Goal: Check status

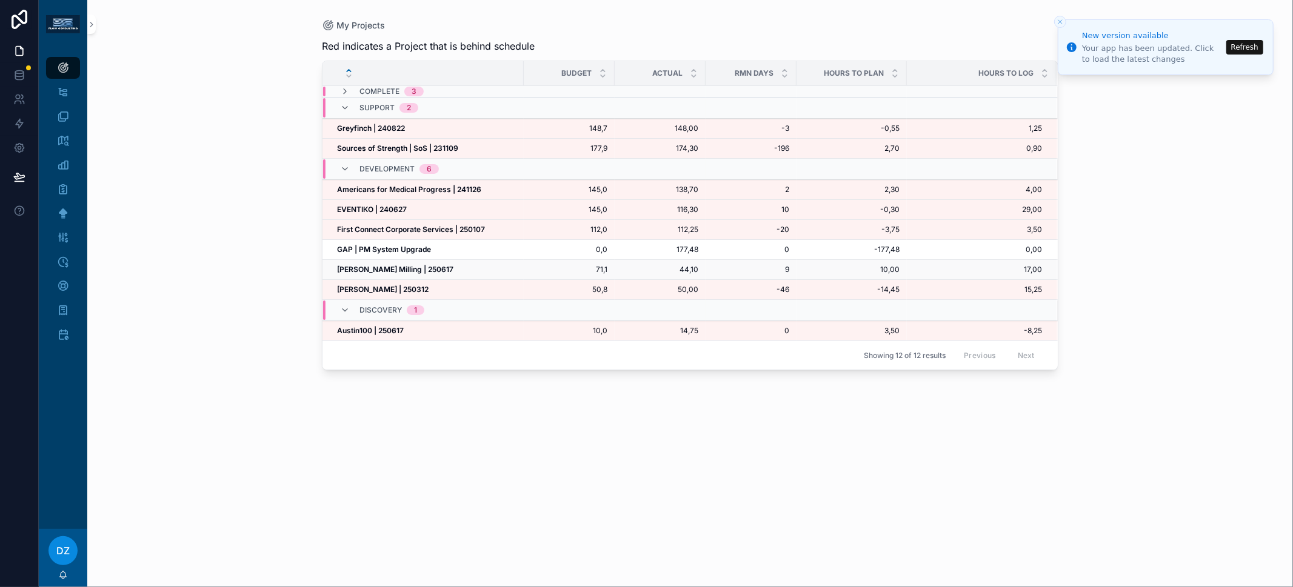
click at [390, 265] on strong "[PERSON_NAME] Milling | 250617" at bounding box center [395, 269] width 116 height 9
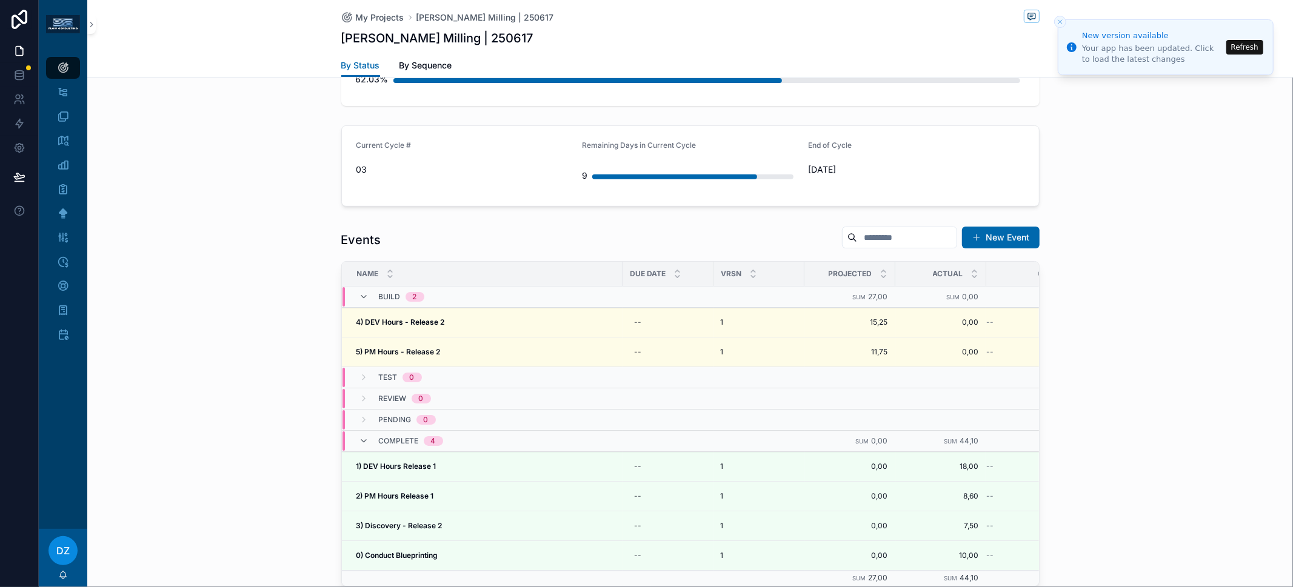
scroll to position [475, 0]
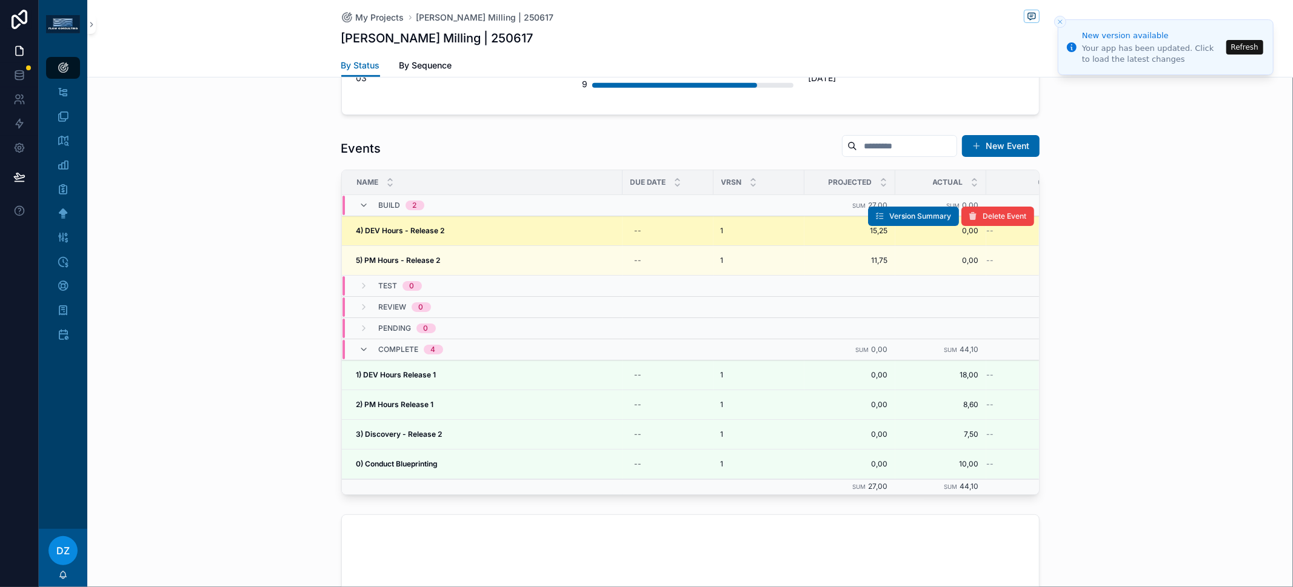
click at [412, 226] on strong "4) DEV Hours - Release 2" at bounding box center [400, 230] width 89 height 9
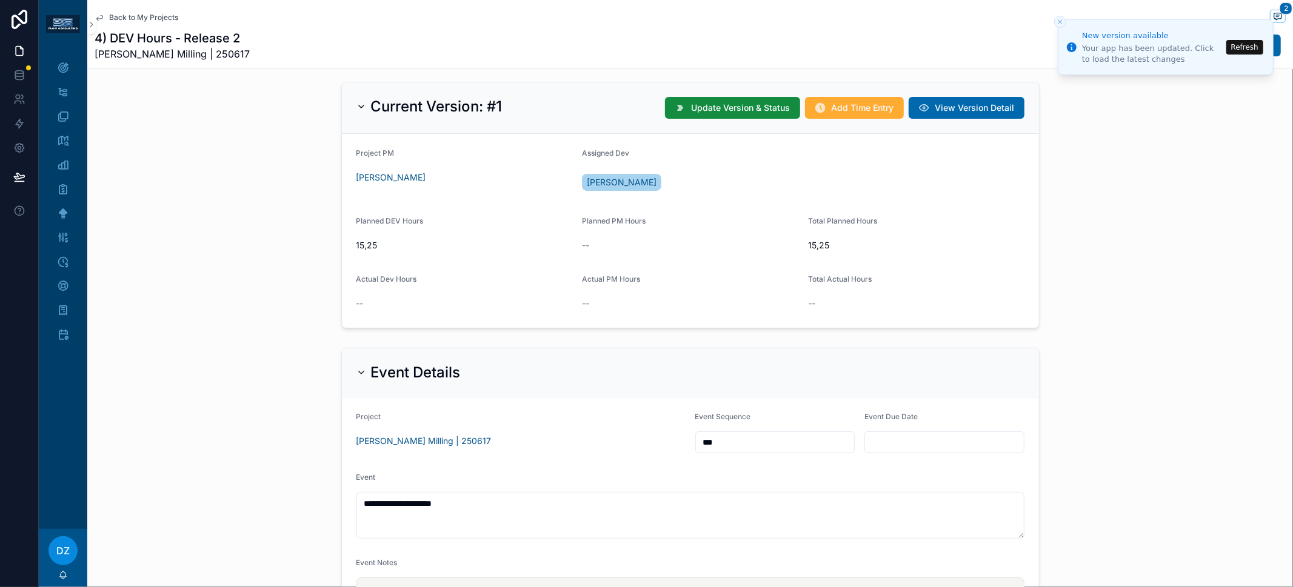
scroll to position [558, 0]
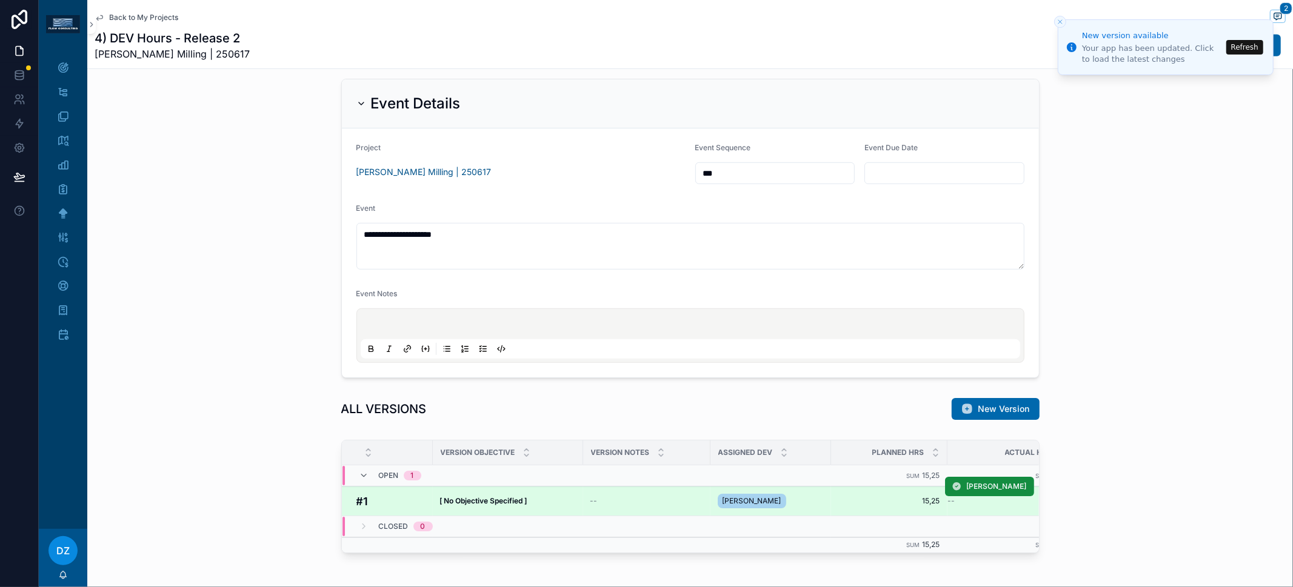
click at [509, 496] on strong "[ No Objective Specified ]" at bounding box center [483, 500] width 87 height 9
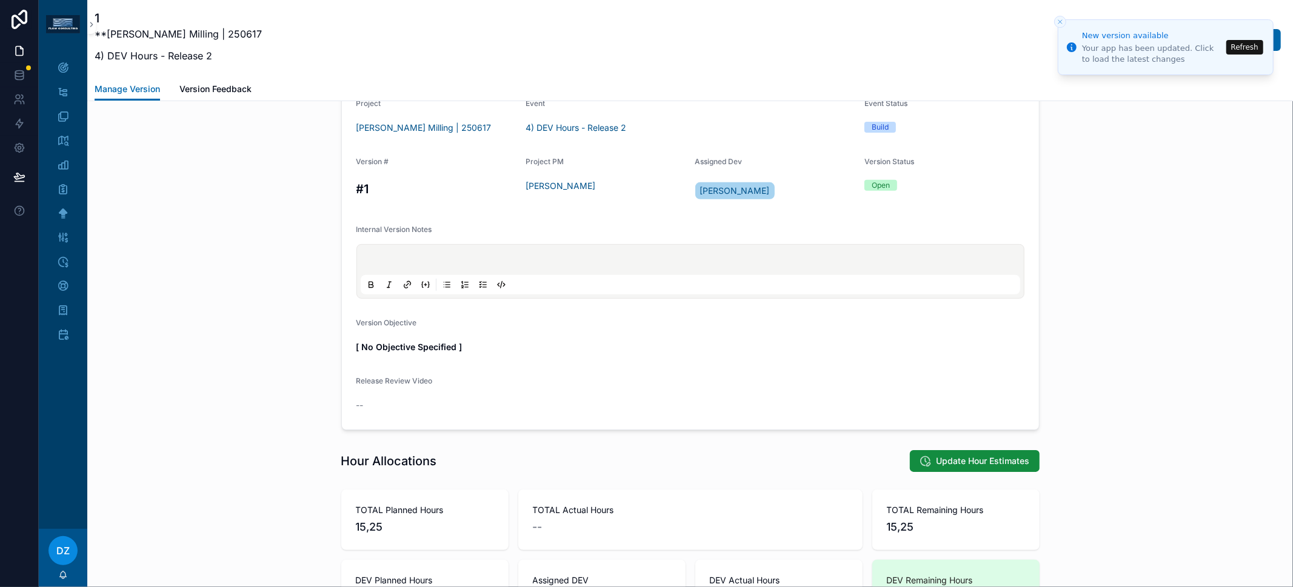
scroll to position [273, 0]
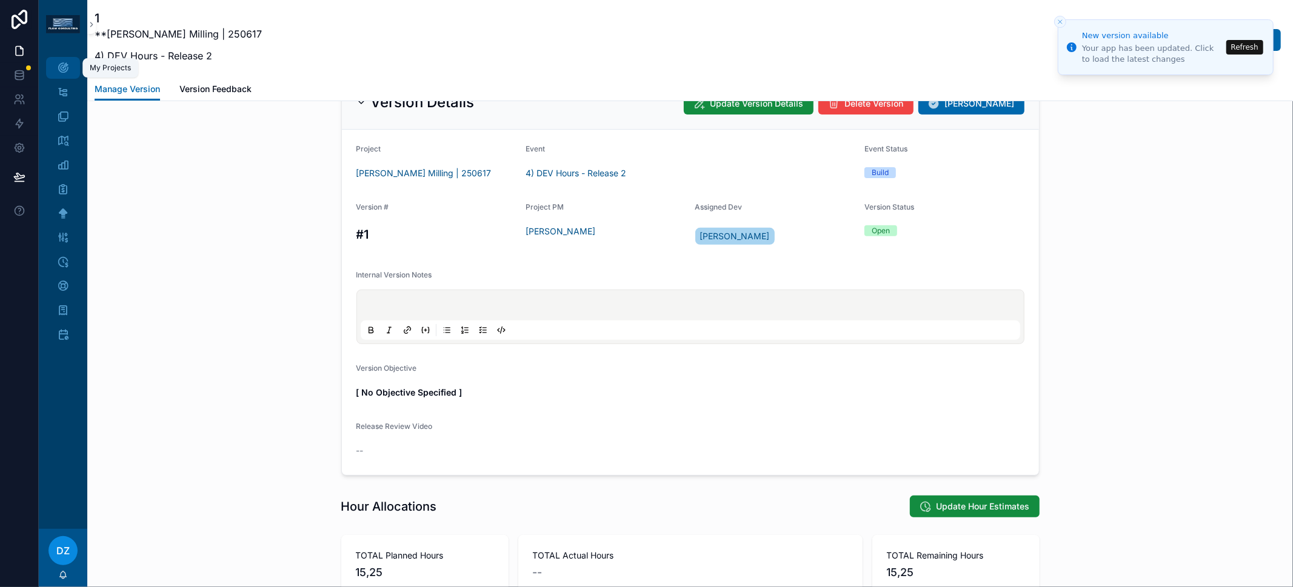
click at [69, 69] on div "My Projects" at bounding box center [62, 67] width 19 height 19
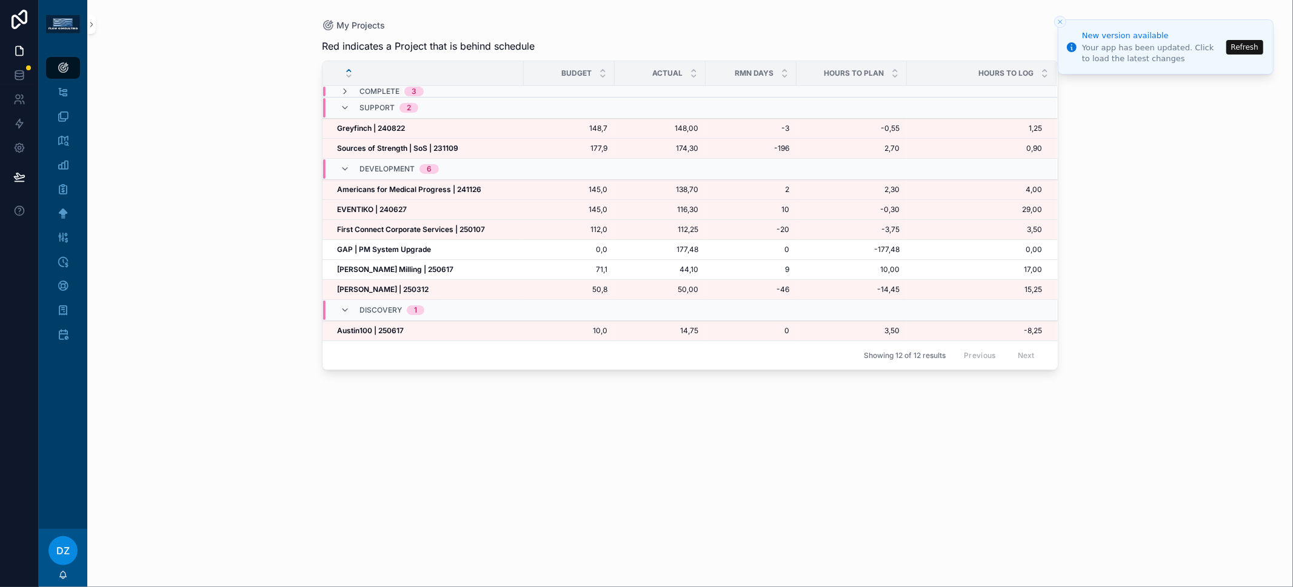
click at [1254, 50] on button "Refresh" at bounding box center [1244, 47] width 37 height 15
